Goal: Transaction & Acquisition: Obtain resource

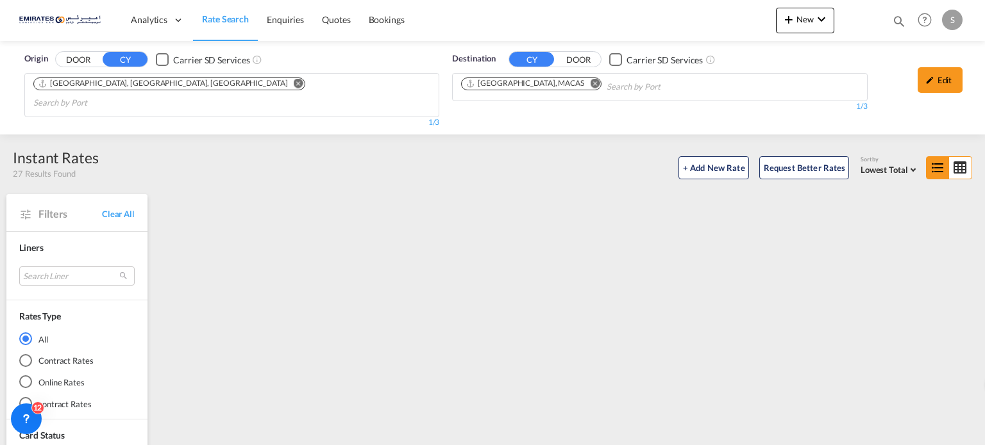
click at [590, 79] on md-icon "Remove" at bounding box center [595, 84] width 10 height 10
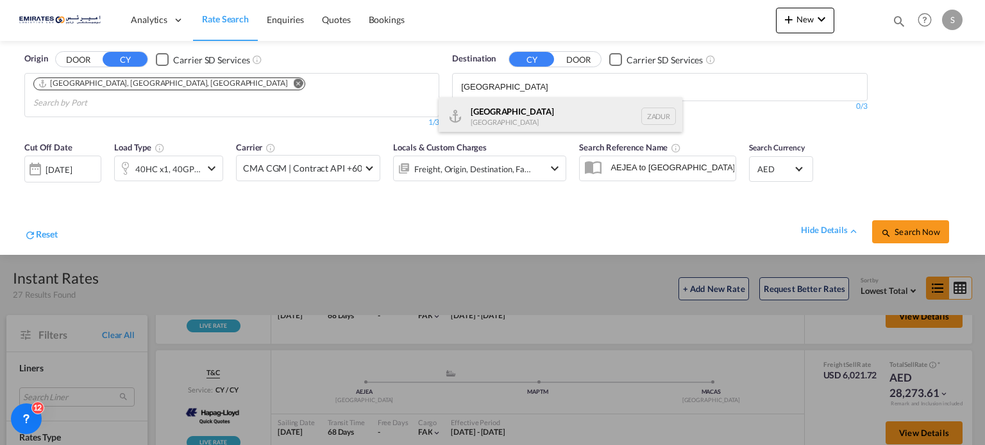
type input "[GEOGRAPHIC_DATA]"
click at [481, 112] on div "[GEOGRAPHIC_DATA] [GEOGRAPHIC_DATA] ZADUR" at bounding box center [560, 116] width 244 height 38
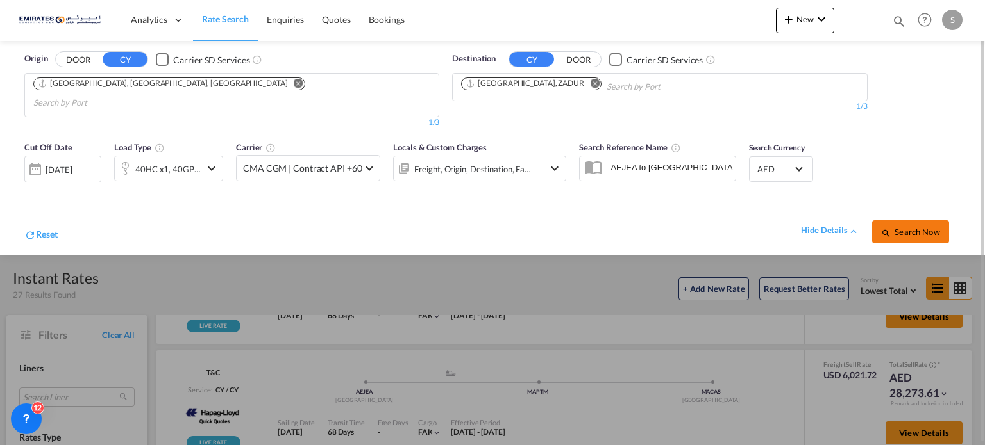
click at [926, 227] on span "Search Now" at bounding box center [910, 232] width 58 height 10
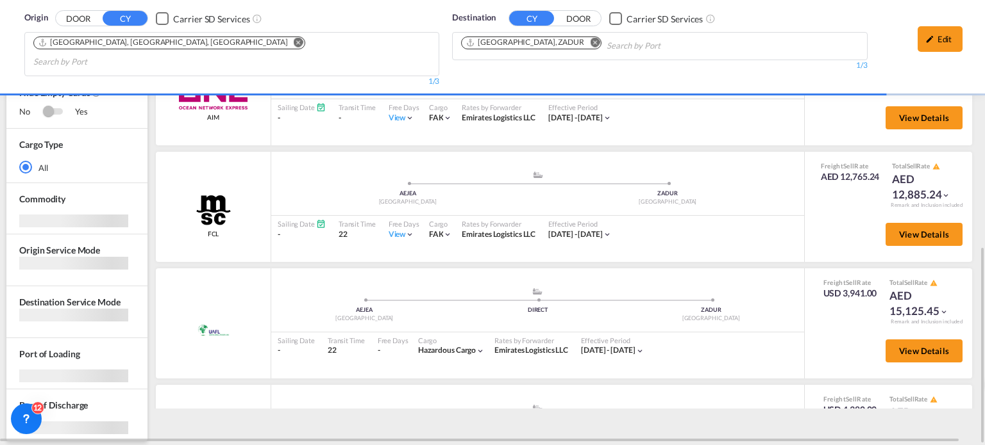
scroll to position [497, 0]
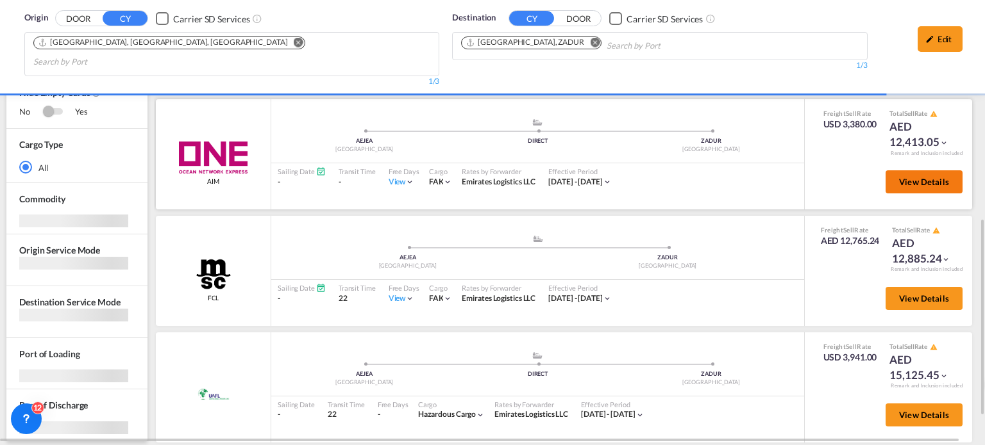
click at [917, 177] on span "View Details" at bounding box center [924, 182] width 50 height 10
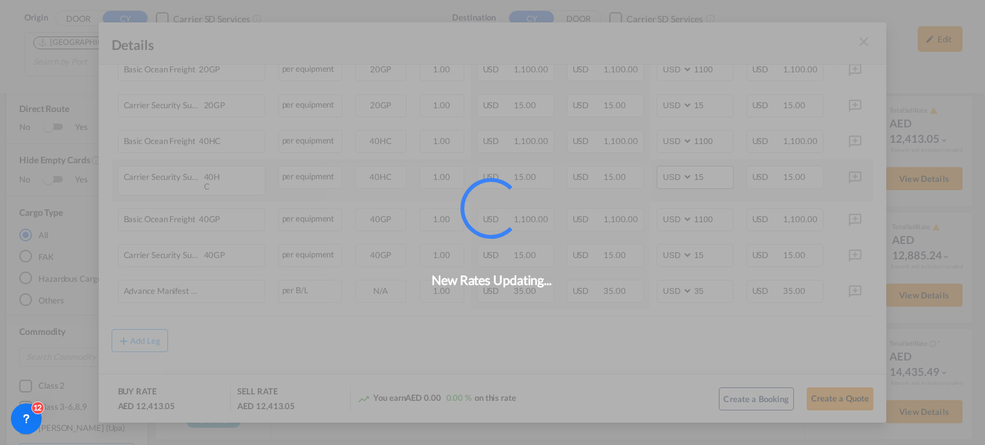
scroll to position [490, 0]
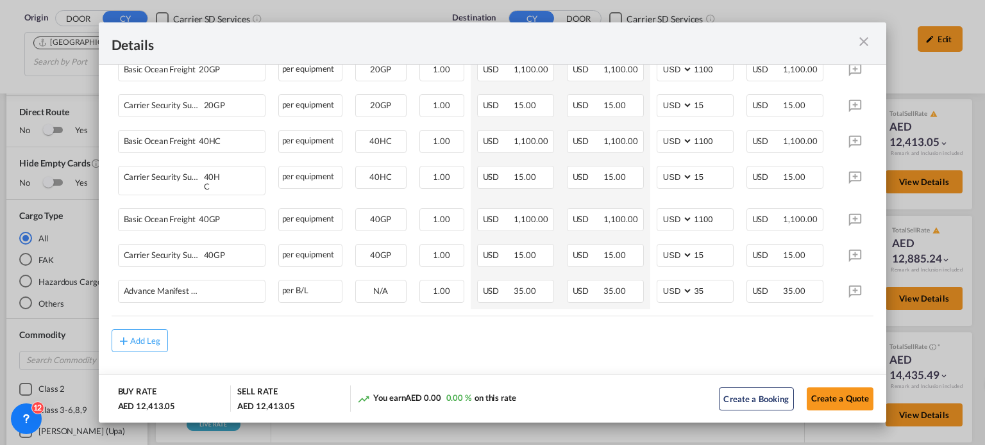
click at [867, 44] on md-icon "icon-close m-3 fg-AAA8AD cursor" at bounding box center [863, 41] width 15 height 15
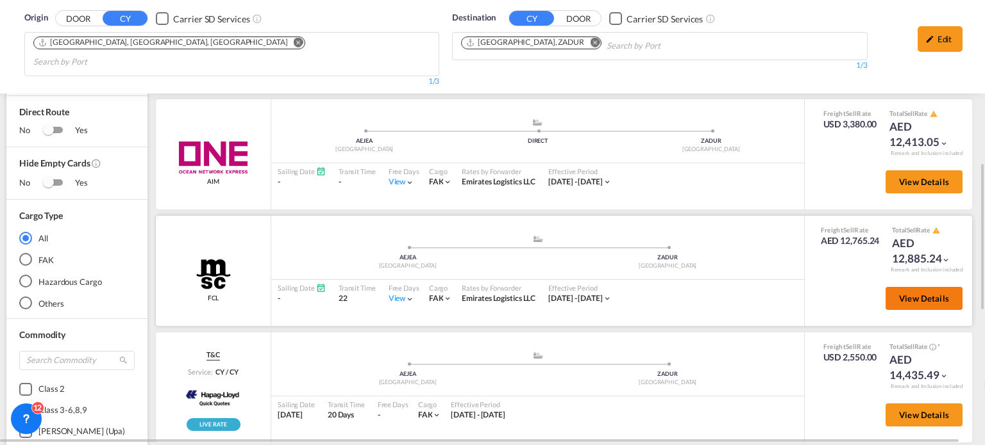
click at [899, 294] on span "View Details" at bounding box center [924, 299] width 50 height 10
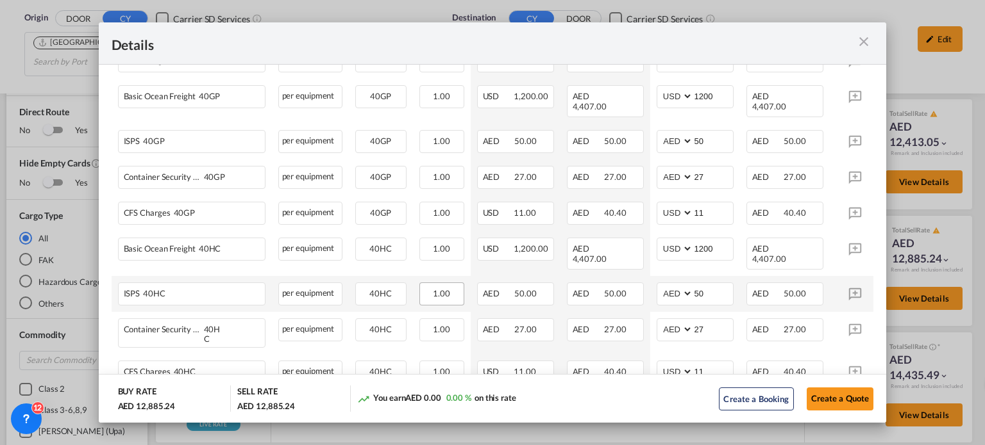
scroll to position [513, 0]
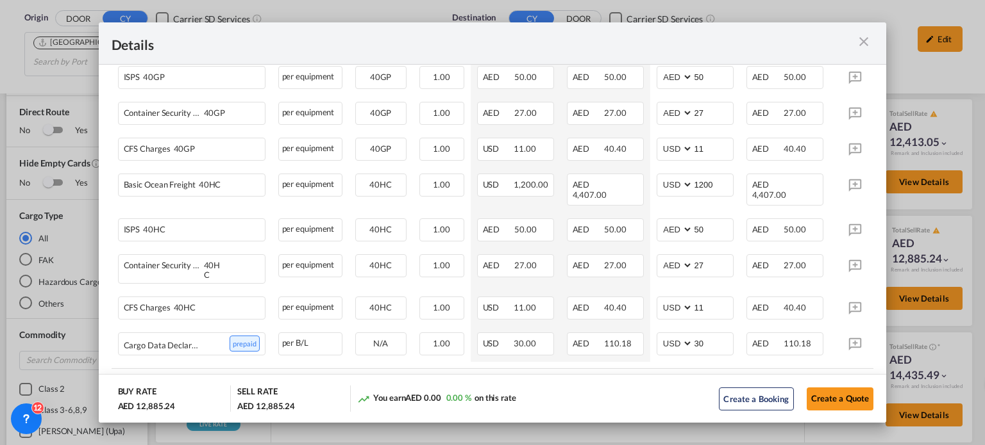
click at [854, 43] on div "Port of ..." at bounding box center [835, 43] width 76 height 16
